Goal: Feedback & Contribution: Leave review/rating

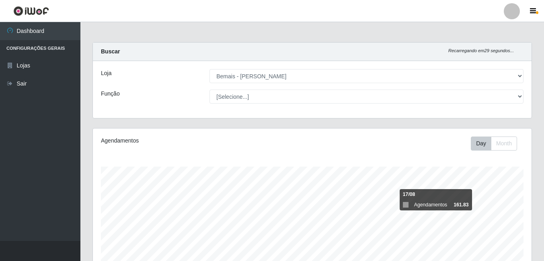
select select "230"
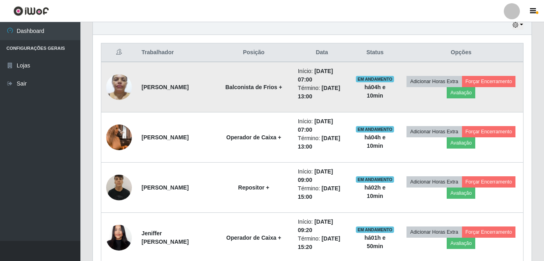
scroll to position [167, 439]
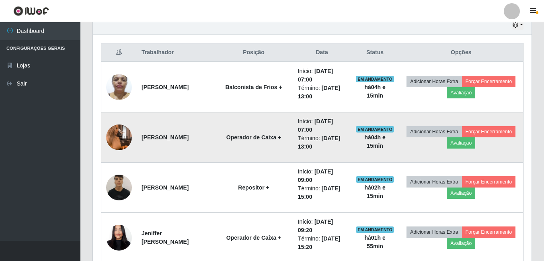
click at [107, 119] on td at bounding box center [119, 138] width 36 height 50
click at [109, 135] on img at bounding box center [119, 138] width 26 height 46
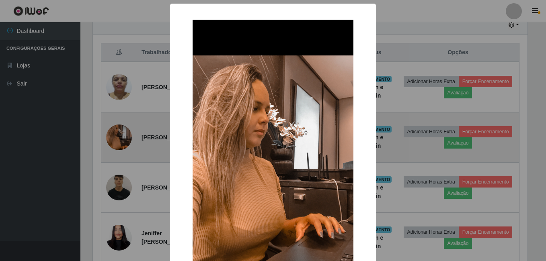
click at [109, 135] on div "× OK Cancel" at bounding box center [273, 130] width 546 height 261
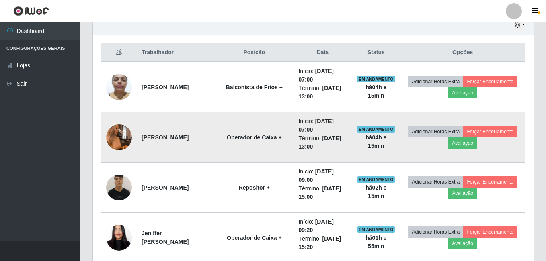
scroll to position [167, 439]
click at [174, 134] on strong "[PERSON_NAME]" at bounding box center [165, 137] width 47 height 6
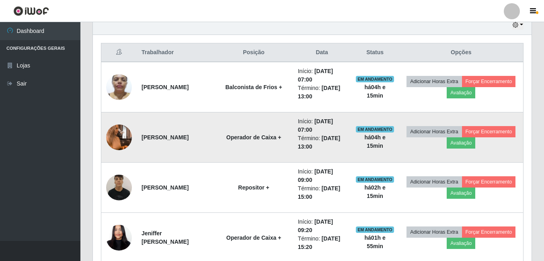
click at [107, 135] on img at bounding box center [119, 138] width 26 height 46
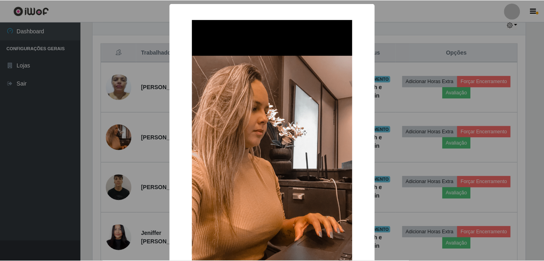
scroll to position [167, 435]
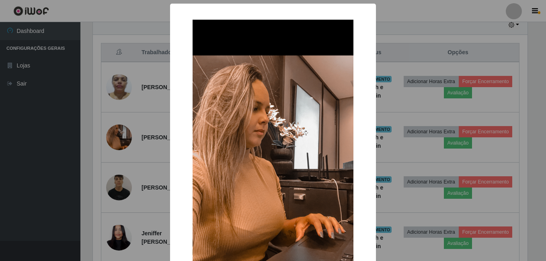
click at [121, 130] on div "× OK Cancel" at bounding box center [273, 130] width 546 height 261
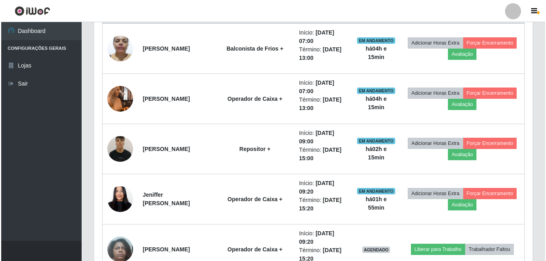
scroll to position [331, 0]
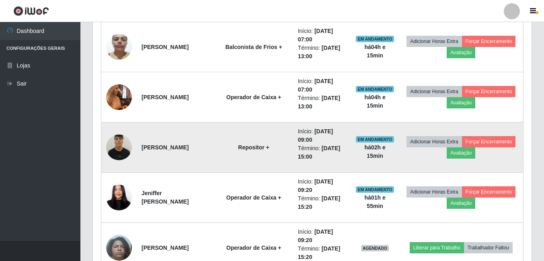
click at [111, 142] on img at bounding box center [119, 147] width 26 height 34
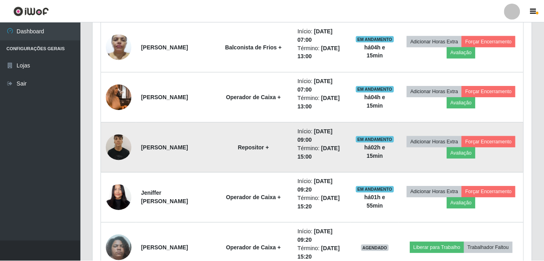
scroll to position [167, 435]
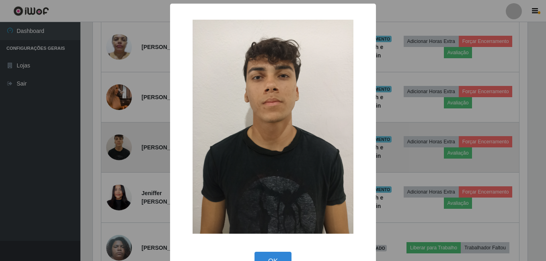
click at [110, 143] on div "× OK Cancel" at bounding box center [273, 130] width 546 height 261
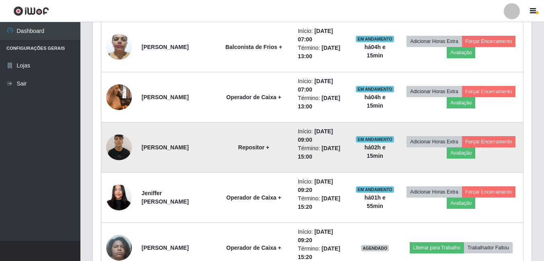
scroll to position [358, 0]
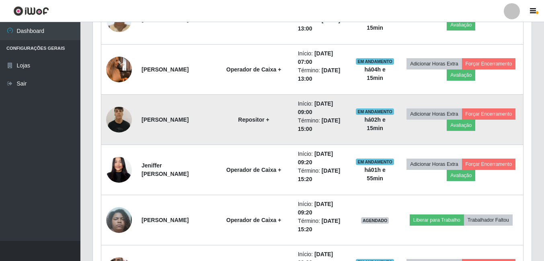
click at [130, 95] on td at bounding box center [119, 120] width 36 height 50
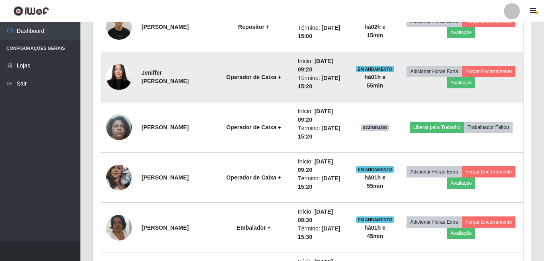
click at [123, 81] on img at bounding box center [119, 77] width 26 height 56
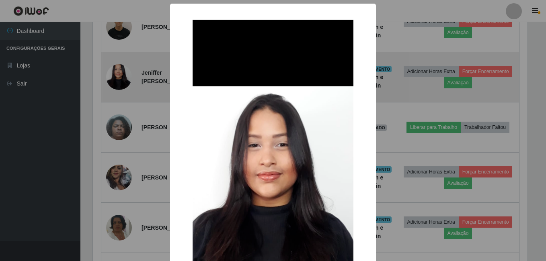
click at [123, 81] on div "× OK Cancel" at bounding box center [273, 130] width 546 height 261
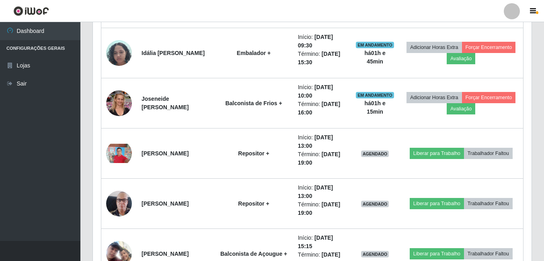
scroll to position [773, 0]
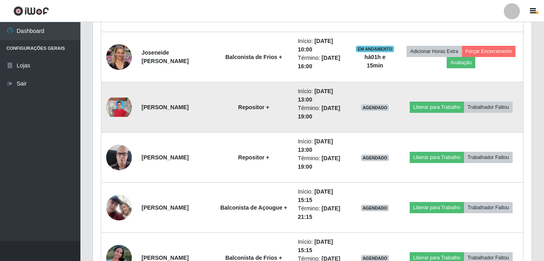
click at [123, 105] on img at bounding box center [119, 107] width 26 height 19
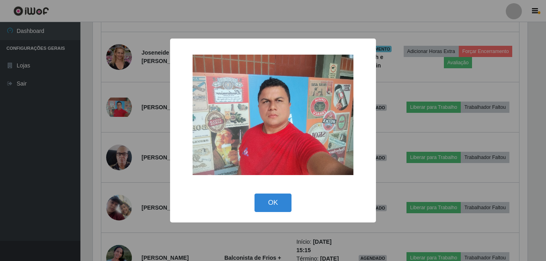
click at [115, 124] on div "× OK Cancel" at bounding box center [273, 130] width 546 height 261
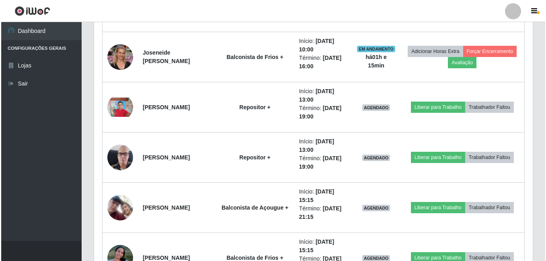
scroll to position [167, 439]
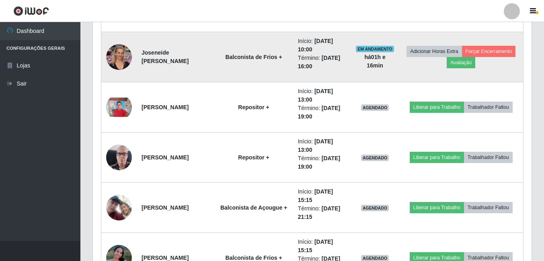
click at [120, 66] on img at bounding box center [119, 57] width 26 height 30
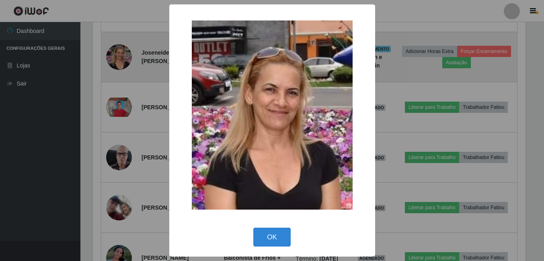
scroll to position [167, 435]
click at [120, 66] on div "× OK Cancel" at bounding box center [273, 130] width 546 height 261
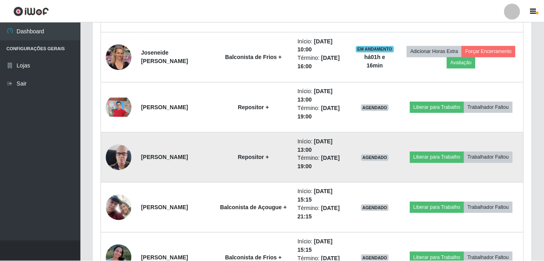
scroll to position [0, 0]
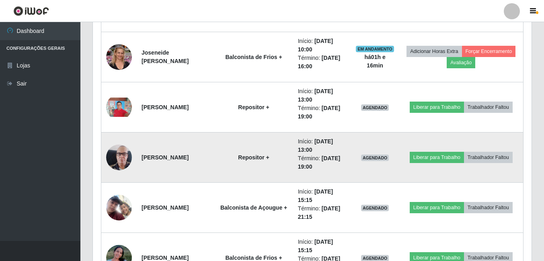
click at [117, 156] on img at bounding box center [119, 158] width 26 height 46
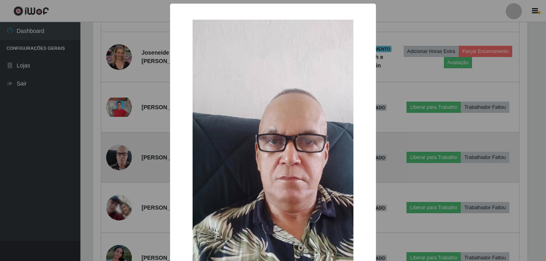
click at [117, 156] on div "× OK Cancel" at bounding box center [273, 130] width 546 height 261
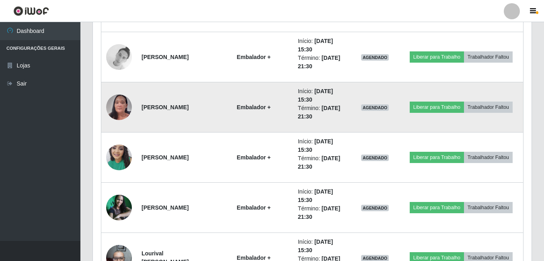
click at [122, 107] on img at bounding box center [119, 108] width 26 height 56
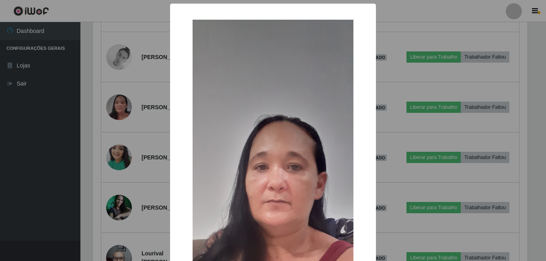
click at [111, 106] on div "× OK Cancel" at bounding box center [273, 130] width 546 height 261
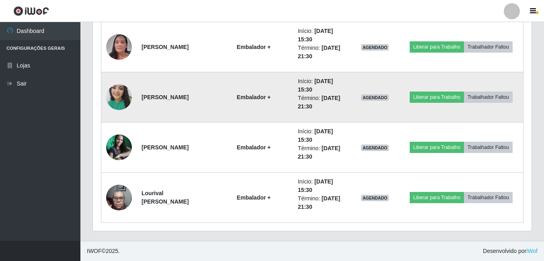
click at [122, 105] on img at bounding box center [119, 97] width 26 height 34
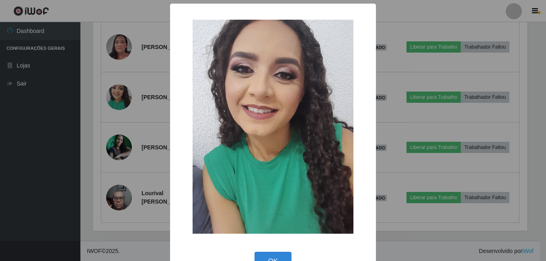
click at [114, 108] on div "× OK Cancel" at bounding box center [273, 130] width 546 height 261
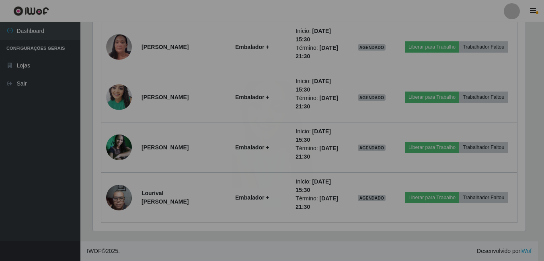
scroll to position [167, 439]
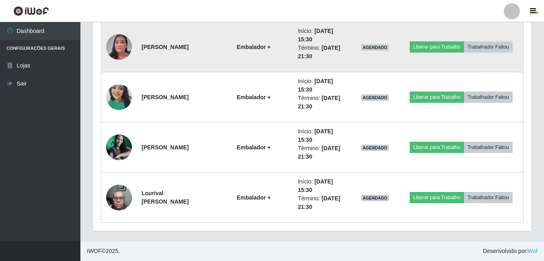
click at [123, 56] on img at bounding box center [119, 47] width 26 height 56
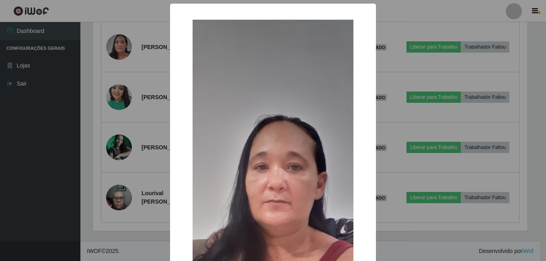
click at [118, 62] on div "× OK Cancel" at bounding box center [273, 130] width 546 height 261
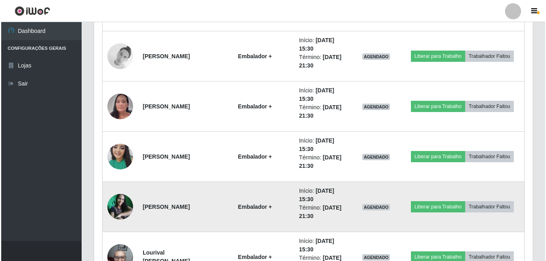
scroll to position [1356, 0]
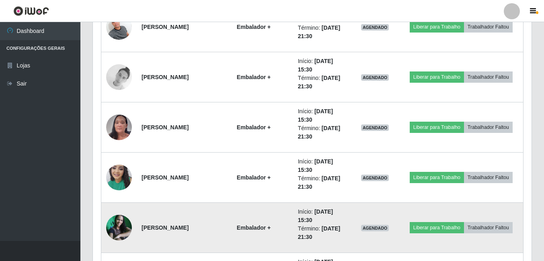
click at [116, 227] on img at bounding box center [119, 228] width 26 height 26
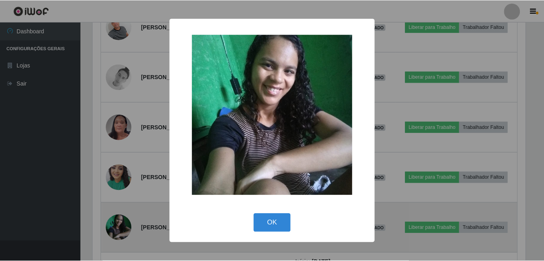
scroll to position [167, 435]
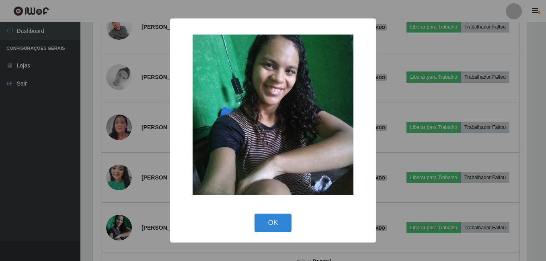
click at [86, 203] on div "× OK Cancel" at bounding box center [273, 130] width 546 height 261
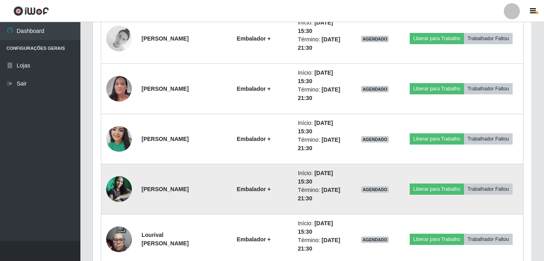
scroll to position [1437, 0]
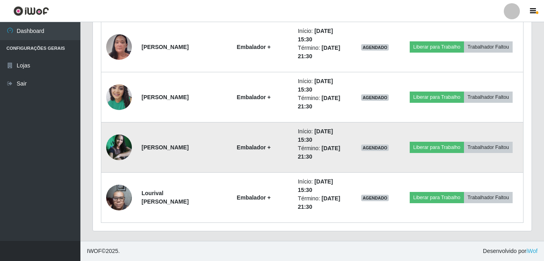
click at [126, 142] on img at bounding box center [119, 148] width 26 height 26
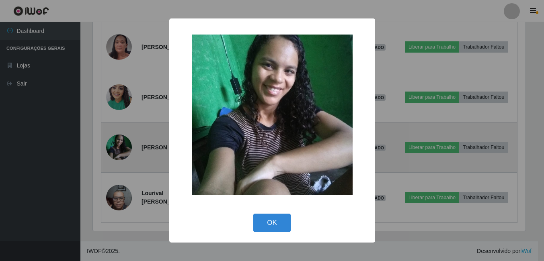
scroll to position [167, 435]
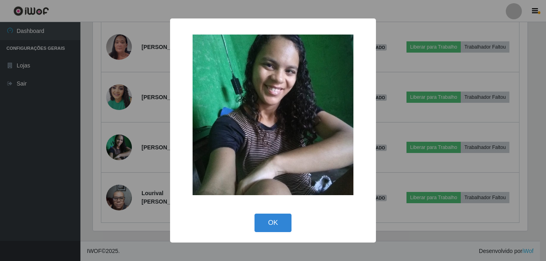
click at [114, 179] on div "× OK Cancel" at bounding box center [273, 130] width 546 height 261
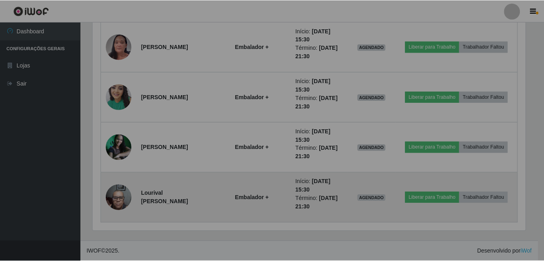
scroll to position [167, 439]
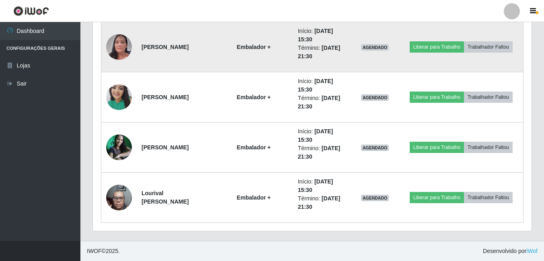
click at [129, 50] on img at bounding box center [119, 47] width 26 height 56
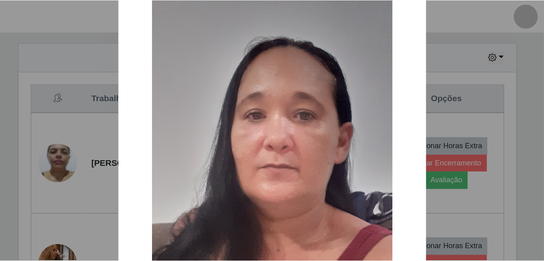
scroll to position [90, 0]
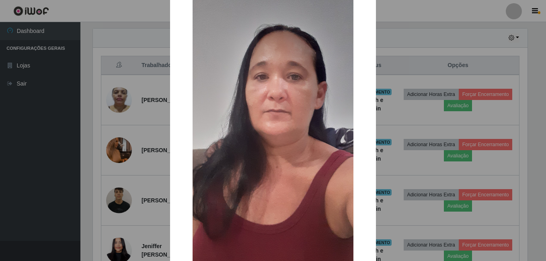
click at [488, 105] on div "× OK Cancel" at bounding box center [273, 130] width 546 height 261
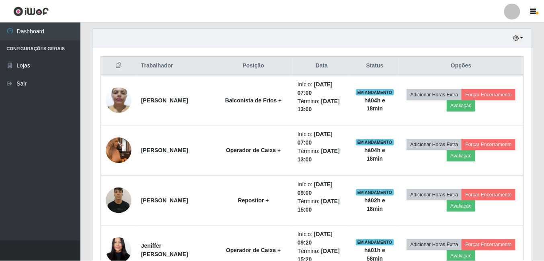
scroll to position [167, 439]
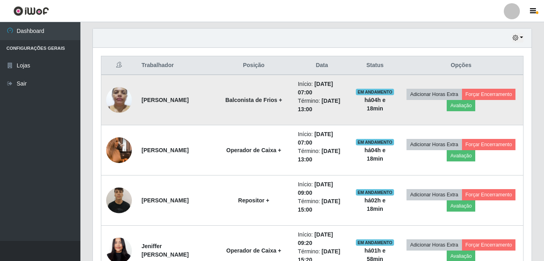
click at [116, 89] on img at bounding box center [119, 100] width 26 height 34
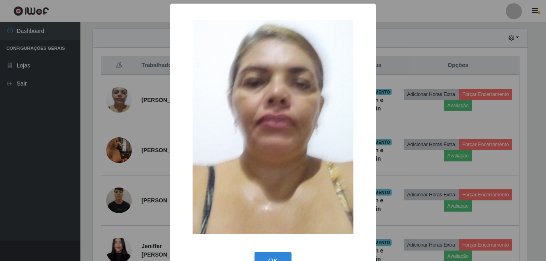
click at [109, 142] on div "× OK Cancel" at bounding box center [273, 130] width 546 height 261
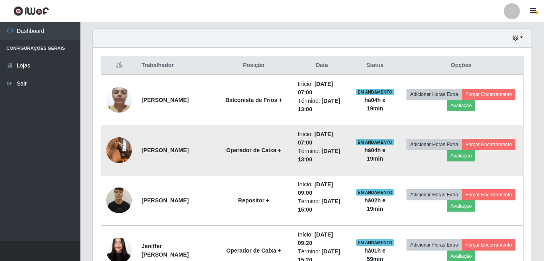
click at [113, 146] on img at bounding box center [119, 150] width 26 height 46
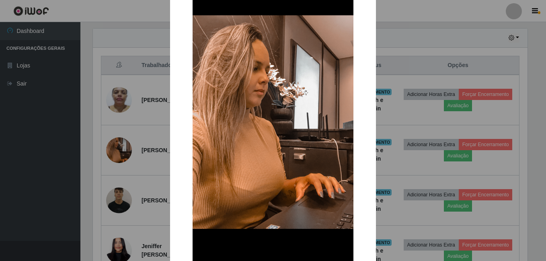
click at [162, 201] on div "× OK Cancel" at bounding box center [273, 130] width 546 height 261
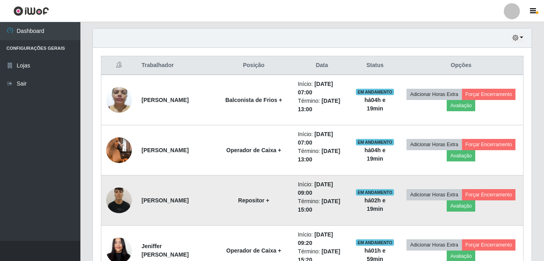
click at [126, 201] on img at bounding box center [119, 200] width 26 height 34
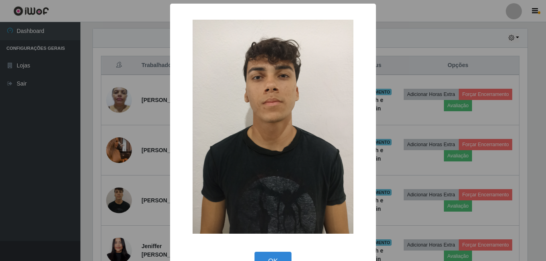
click at [103, 168] on div "× OK Cancel" at bounding box center [273, 130] width 546 height 261
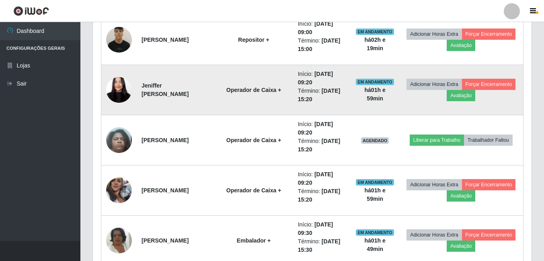
click at [122, 93] on img at bounding box center [119, 90] width 26 height 56
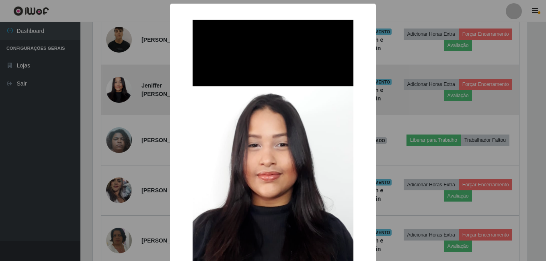
click at [122, 93] on div "× OK Cancel" at bounding box center [273, 130] width 546 height 261
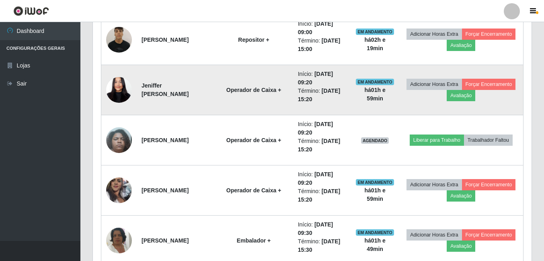
click at [125, 95] on img at bounding box center [119, 90] width 26 height 56
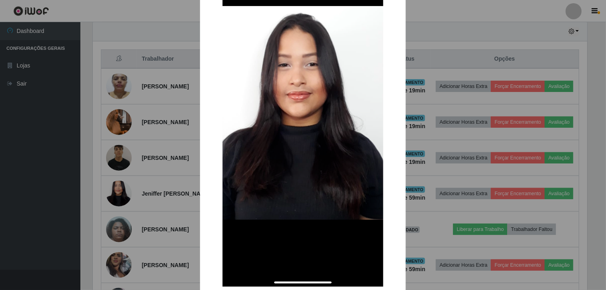
click at [447, 113] on div "× OK Cancel" at bounding box center [303, 145] width 606 height 290
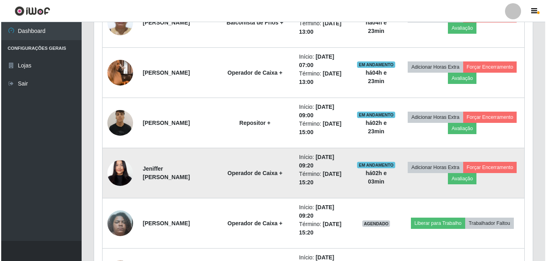
scroll to position [369, 0]
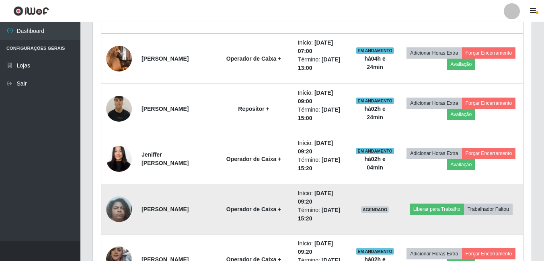
click at [113, 214] on img at bounding box center [119, 210] width 26 height 46
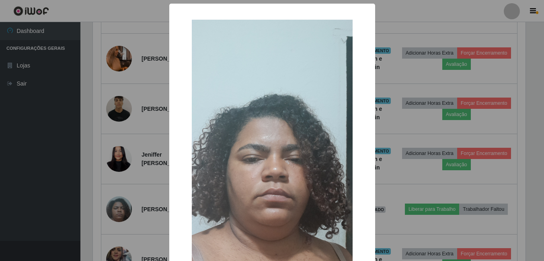
scroll to position [167, 435]
click at [164, 180] on div "× OK Cancel" at bounding box center [273, 130] width 546 height 261
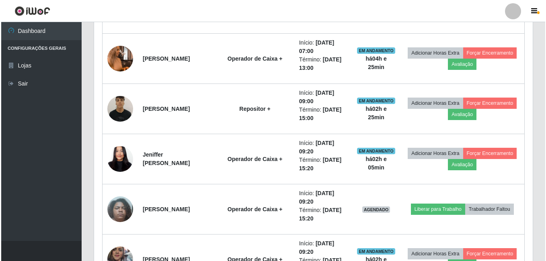
scroll to position [167, 439]
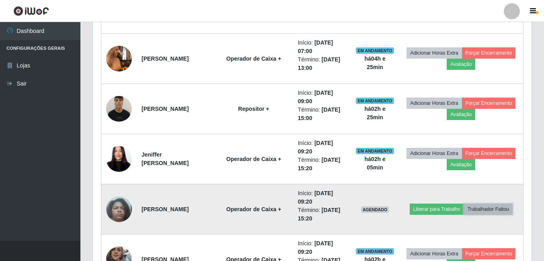
click at [481, 208] on button "Trabalhador Faltou" at bounding box center [488, 209] width 49 height 11
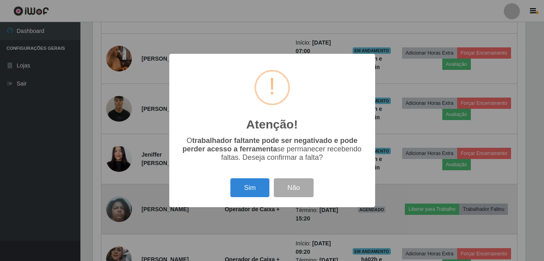
scroll to position [167, 435]
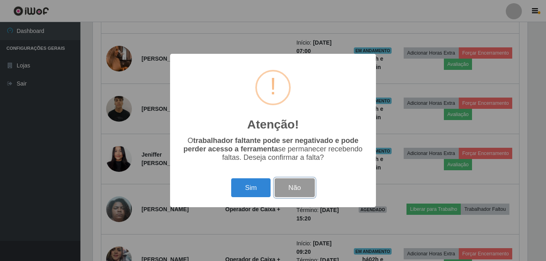
click at [283, 186] on button "Não" at bounding box center [295, 188] width 40 height 19
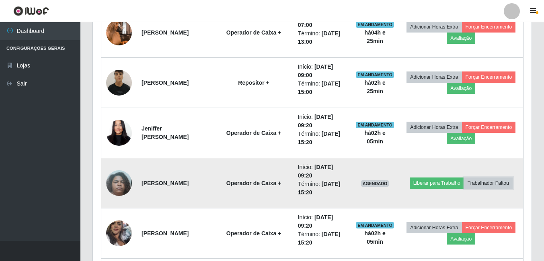
scroll to position [409, 0]
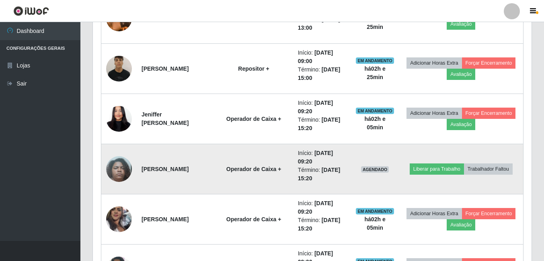
click at [125, 179] on img at bounding box center [119, 169] width 26 height 46
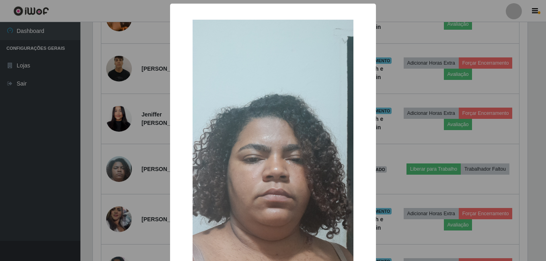
click at [136, 169] on div "× OK Cancel" at bounding box center [273, 130] width 546 height 261
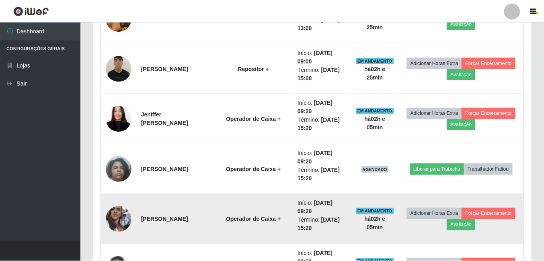
scroll to position [167, 439]
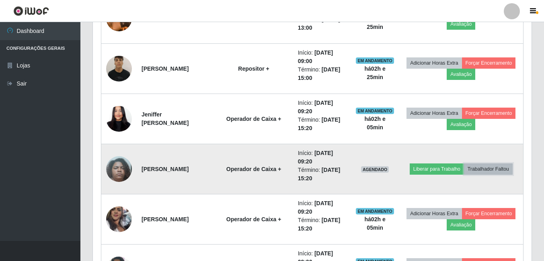
click at [493, 167] on button "Trabalhador Faltou" at bounding box center [488, 169] width 49 height 11
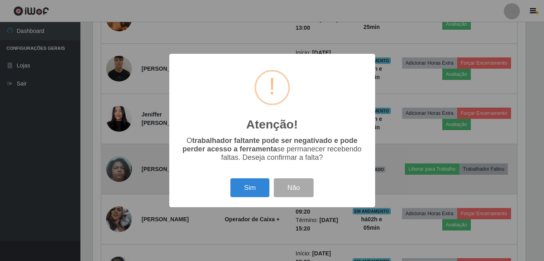
scroll to position [167, 435]
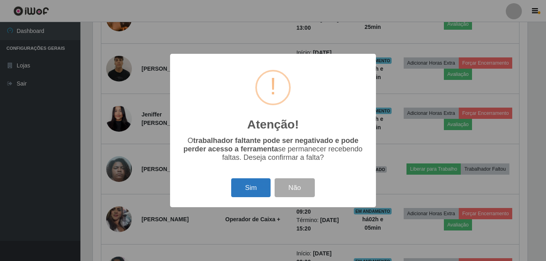
click at [253, 191] on button "Sim" at bounding box center [250, 188] width 39 height 19
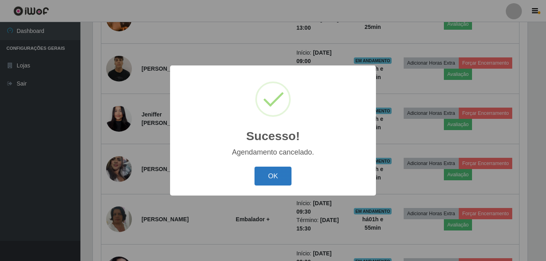
click at [271, 173] on button "OK" at bounding box center [273, 176] width 37 height 19
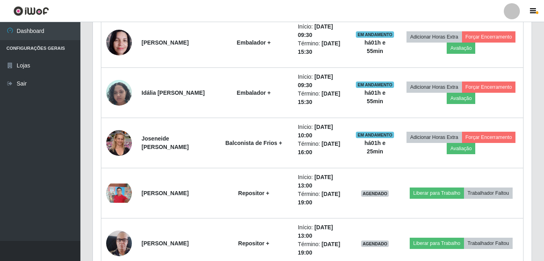
scroll to position [651, 0]
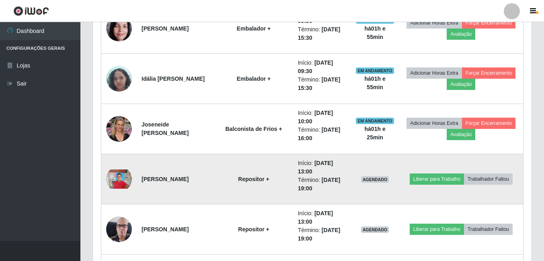
click at [116, 174] on img at bounding box center [119, 179] width 26 height 19
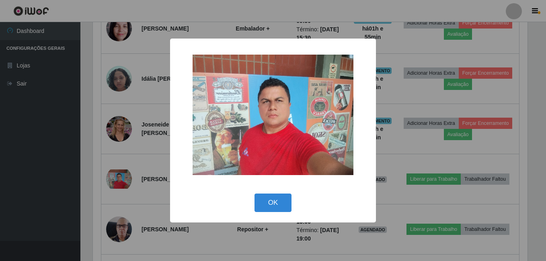
click at [118, 99] on div "× OK Cancel" at bounding box center [273, 130] width 546 height 261
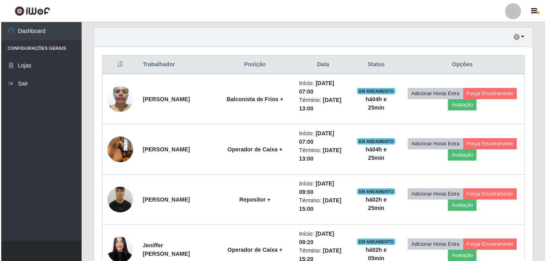
scroll to position [282, 0]
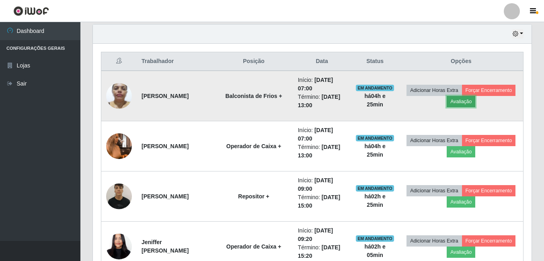
click at [475, 101] on button "Avaliação" at bounding box center [461, 101] width 29 height 11
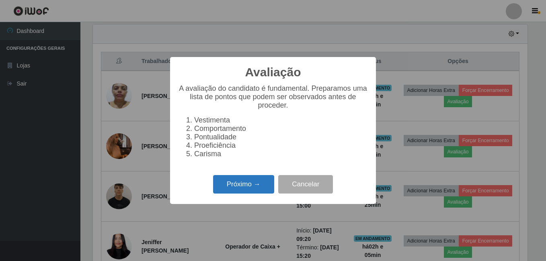
click at [238, 181] on button "Próximo →" at bounding box center [243, 184] width 61 height 19
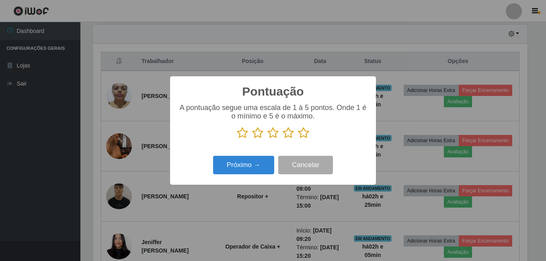
click at [301, 136] on icon at bounding box center [303, 133] width 11 height 12
click at [298, 139] on input "radio" at bounding box center [298, 139] width 0 height 0
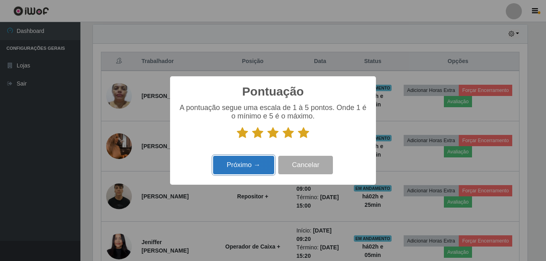
click at [241, 167] on button "Próximo →" at bounding box center [243, 165] width 61 height 19
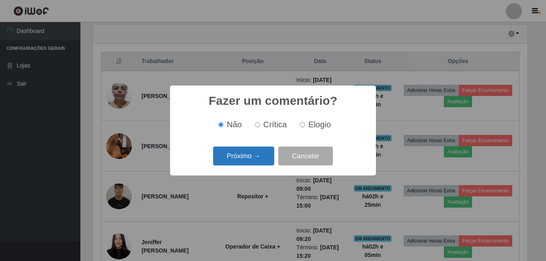
click at [239, 155] on button "Próximo →" at bounding box center [243, 156] width 61 height 19
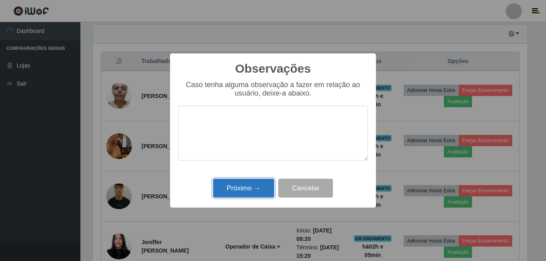
click at [246, 184] on button "Próximo →" at bounding box center [243, 188] width 61 height 19
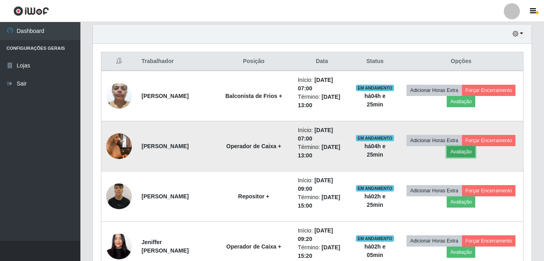
click at [475, 154] on button "Avaliação" at bounding box center [461, 151] width 29 height 11
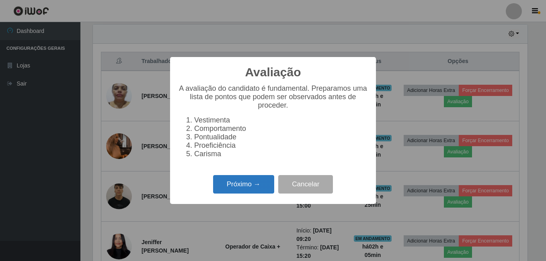
click at [239, 190] on button "Próximo →" at bounding box center [243, 184] width 61 height 19
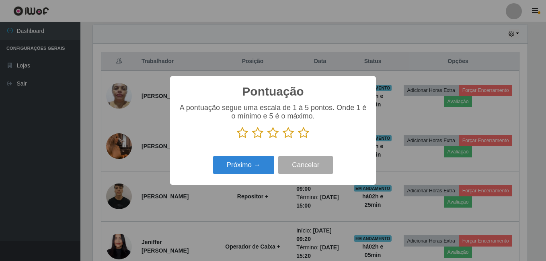
click at [304, 136] on icon at bounding box center [303, 133] width 11 height 12
click at [298, 139] on input "radio" at bounding box center [298, 139] width 0 height 0
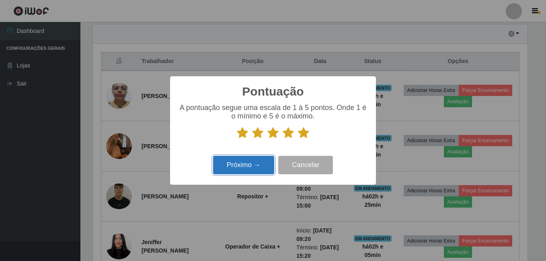
click at [261, 173] on button "Próximo →" at bounding box center [243, 165] width 61 height 19
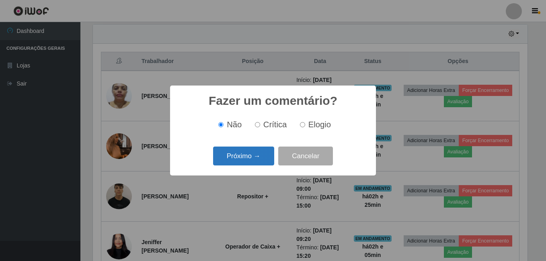
click at [262, 157] on button "Próximo →" at bounding box center [243, 156] width 61 height 19
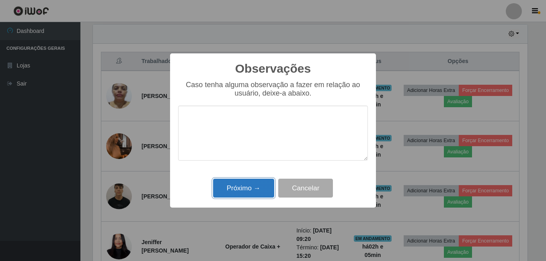
click at [253, 189] on button "Próximo →" at bounding box center [243, 188] width 61 height 19
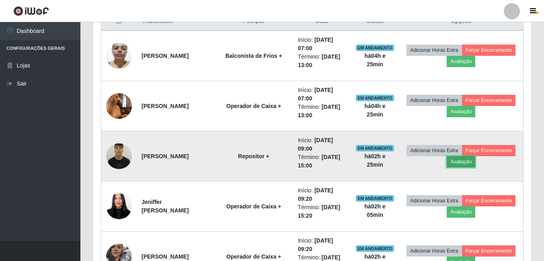
click at [475, 159] on button "Avaliação" at bounding box center [461, 161] width 29 height 11
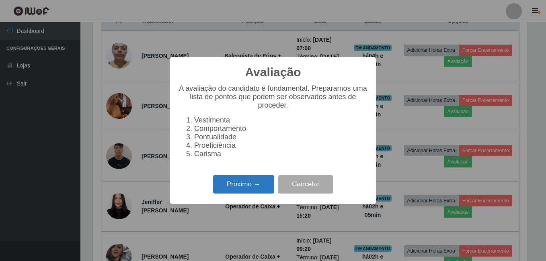
click at [232, 182] on button "Próximo →" at bounding box center [243, 184] width 61 height 19
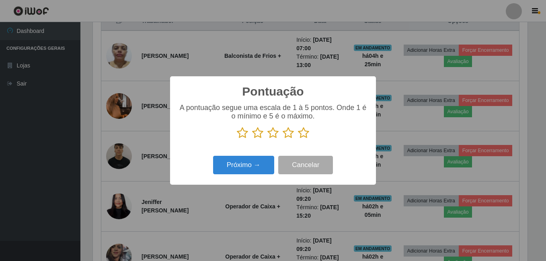
click at [298, 129] on icon at bounding box center [303, 133] width 11 height 12
click at [298, 139] on input "radio" at bounding box center [298, 139] width 0 height 0
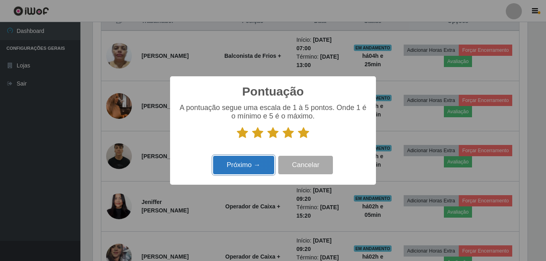
click at [253, 165] on button "Próximo →" at bounding box center [243, 165] width 61 height 19
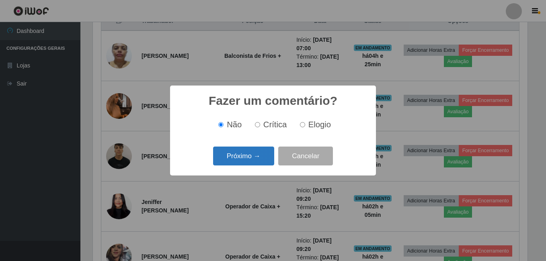
click at [256, 157] on button "Próximo →" at bounding box center [243, 156] width 61 height 19
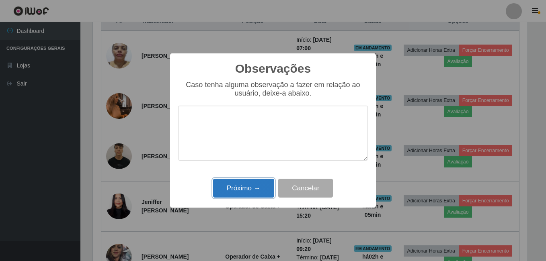
click at [255, 181] on button "Próximo →" at bounding box center [243, 188] width 61 height 19
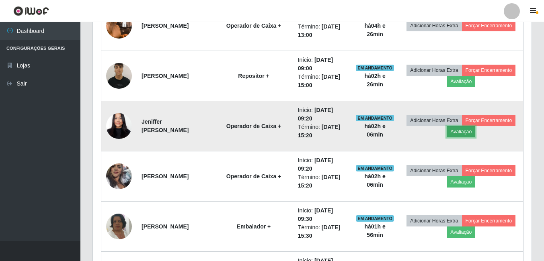
click at [475, 129] on button "Avaliação" at bounding box center [461, 131] width 29 height 11
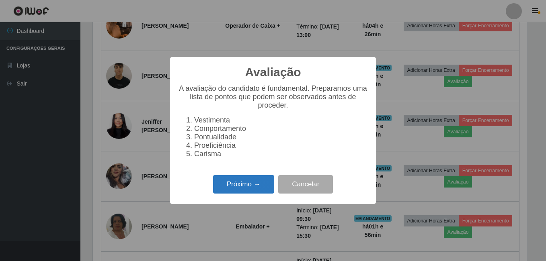
click at [260, 181] on button "Próximo →" at bounding box center [243, 184] width 61 height 19
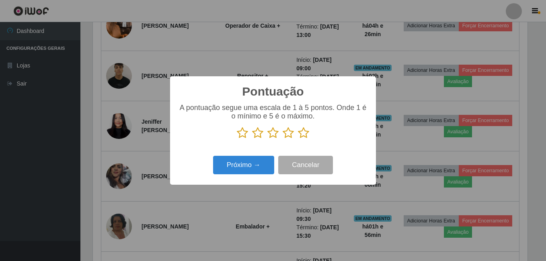
click at [304, 133] on icon at bounding box center [303, 133] width 11 height 12
click at [298, 139] on input "radio" at bounding box center [298, 139] width 0 height 0
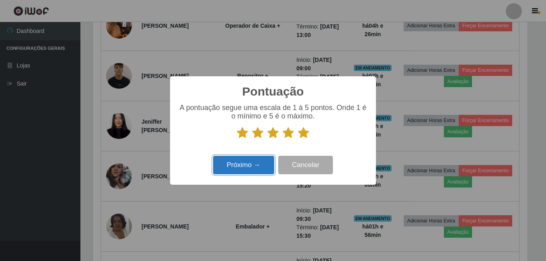
click at [259, 160] on button "Próximo →" at bounding box center [243, 165] width 61 height 19
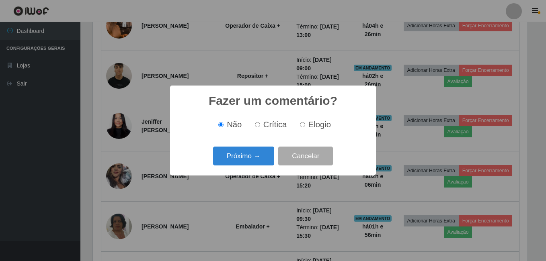
click at [259, 160] on button "Próximo →" at bounding box center [243, 156] width 61 height 19
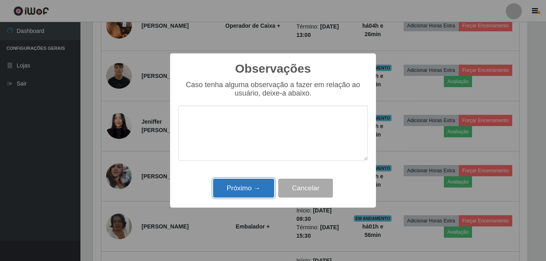
click at [250, 181] on button "Próximo →" at bounding box center [243, 188] width 61 height 19
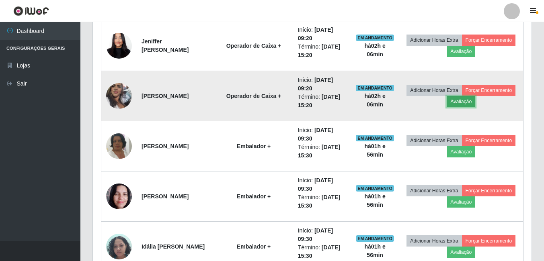
click at [475, 103] on button "Avaliação" at bounding box center [461, 101] width 29 height 11
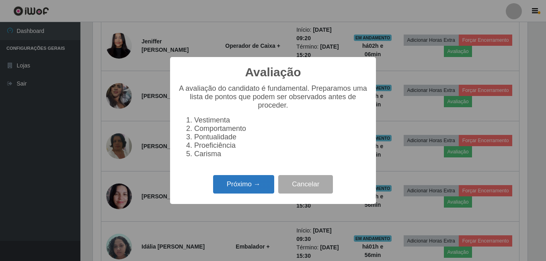
click at [236, 190] on button "Próximo →" at bounding box center [243, 184] width 61 height 19
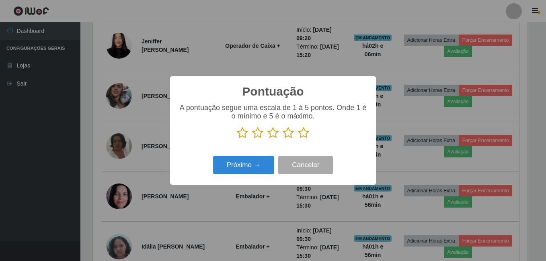
click at [298, 134] on icon at bounding box center [303, 133] width 11 height 12
click at [298, 139] on input "radio" at bounding box center [298, 139] width 0 height 0
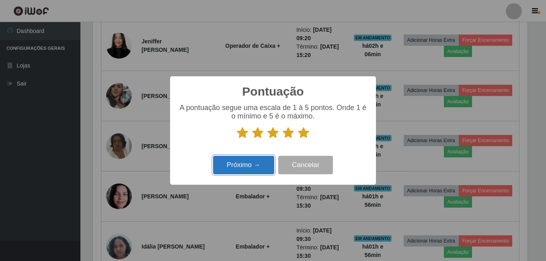
click at [266, 165] on button "Próximo →" at bounding box center [243, 165] width 61 height 19
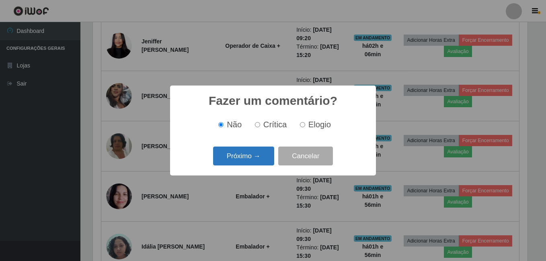
click at [259, 158] on button "Próximo →" at bounding box center [243, 156] width 61 height 19
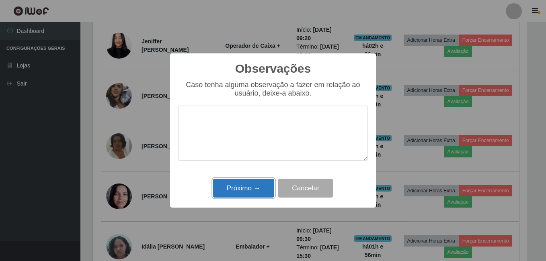
click at [249, 184] on button "Próximo →" at bounding box center [243, 188] width 61 height 19
